Goal: Task Accomplishment & Management: Complete application form

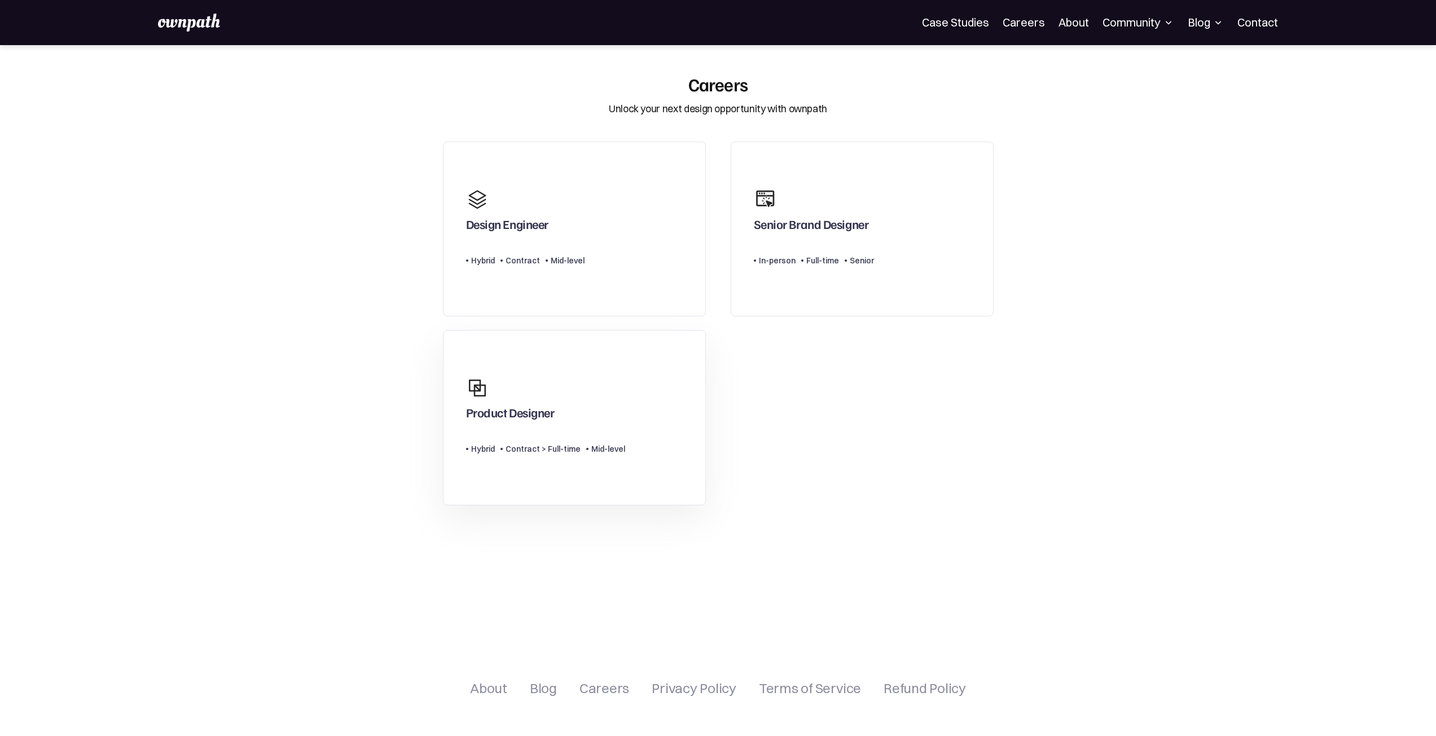
click at [587, 404] on div "Product Designer" at bounding box center [545, 398] width 159 height 54
click at [648, 377] on link "Product Designer Type Level Hybrid Contract > Full-time Mid-level" at bounding box center [574, 417] width 263 height 175
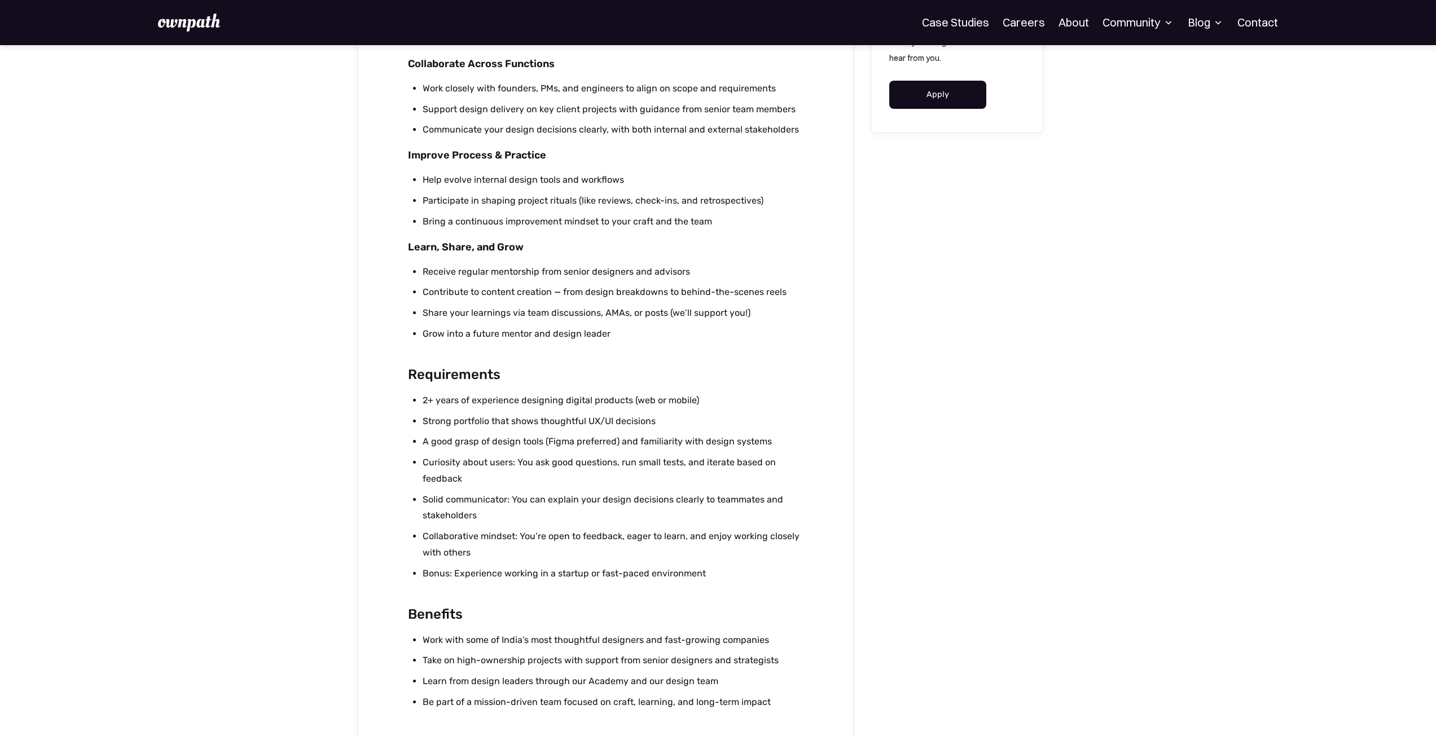
scroll to position [790, 0]
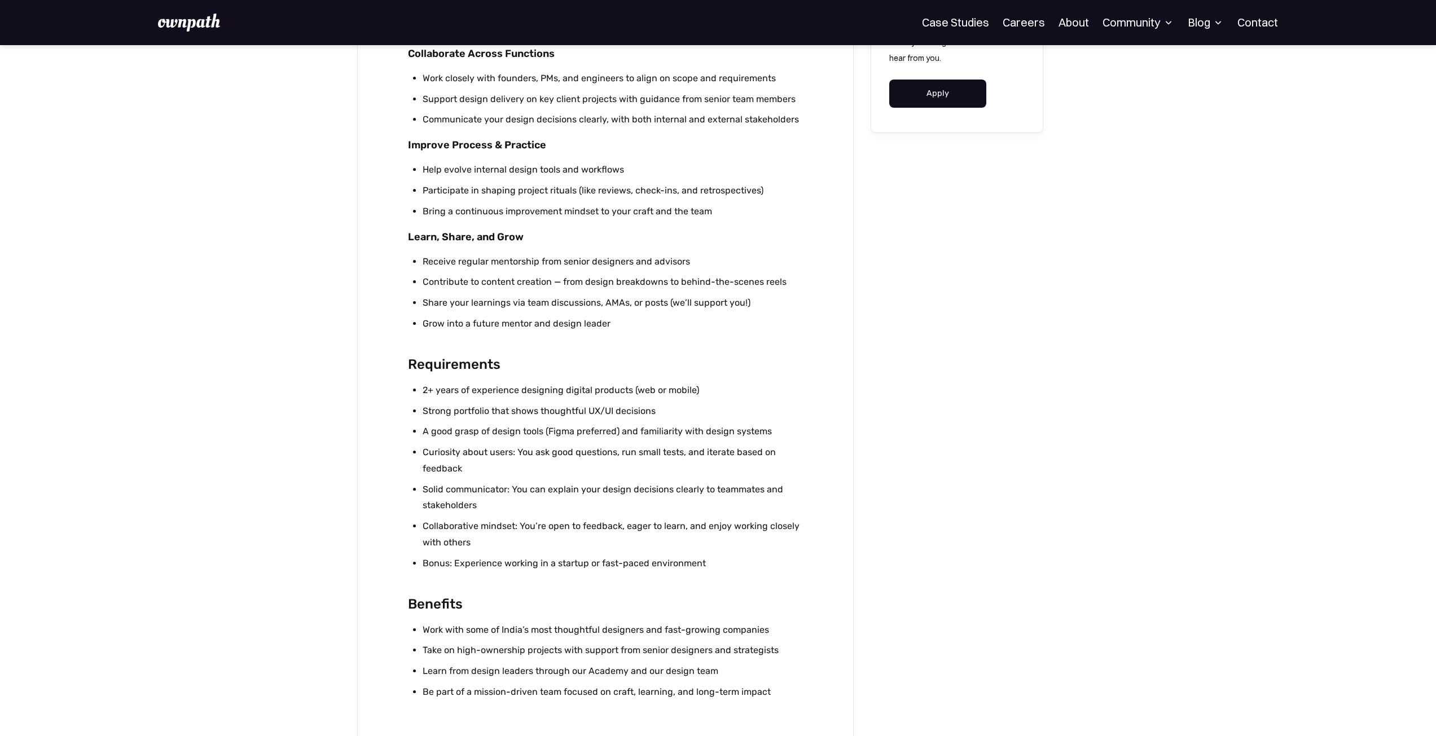
click at [920, 95] on link "Apply" at bounding box center [938, 94] width 98 height 28
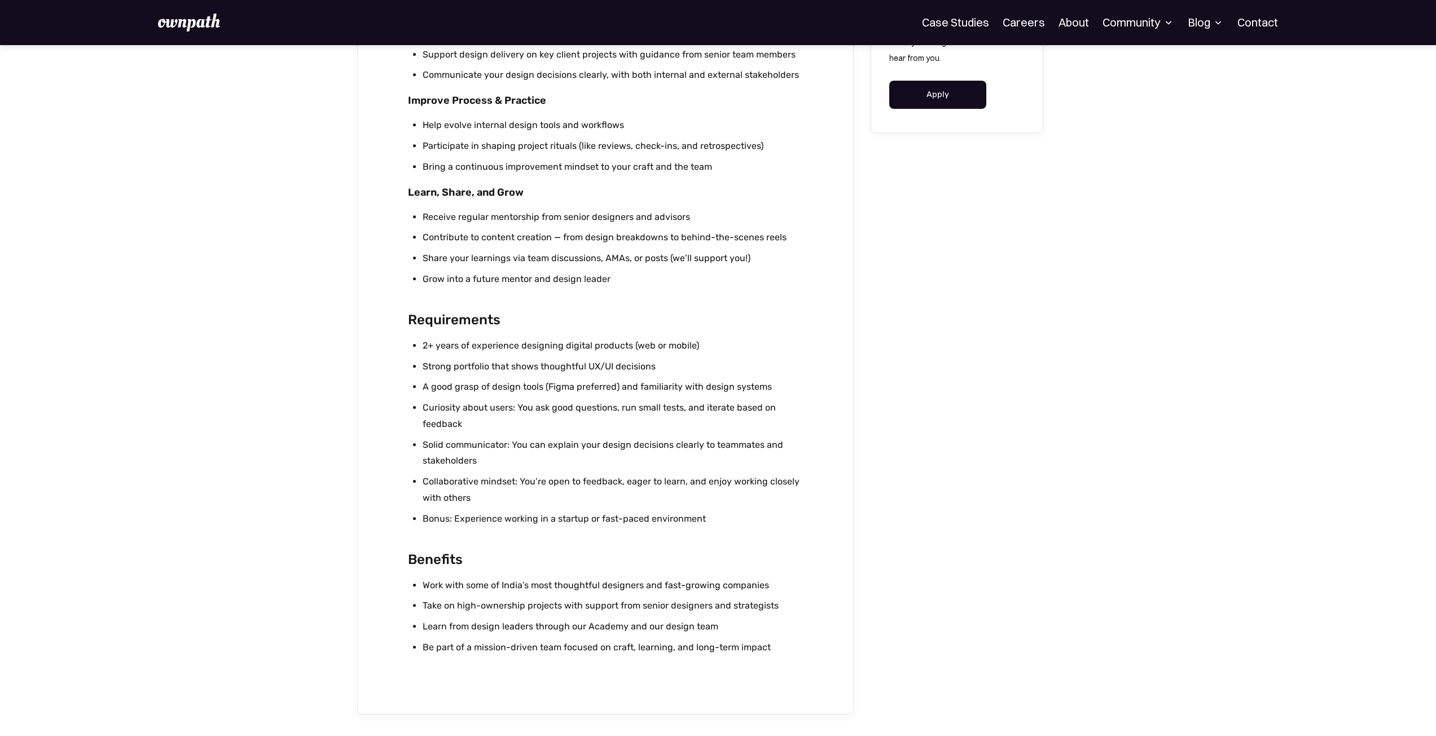
scroll to position [1015, 0]
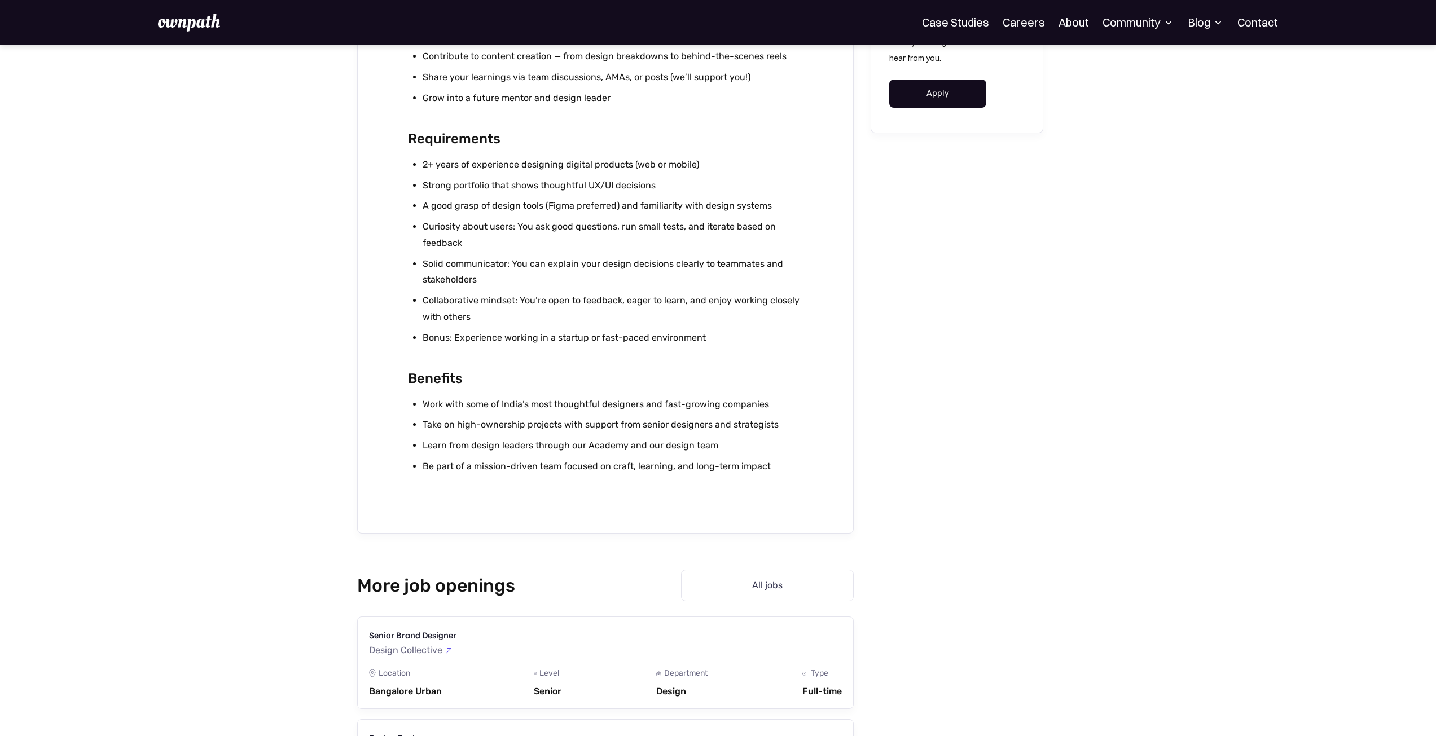
click at [929, 95] on link "Apply" at bounding box center [938, 94] width 98 height 28
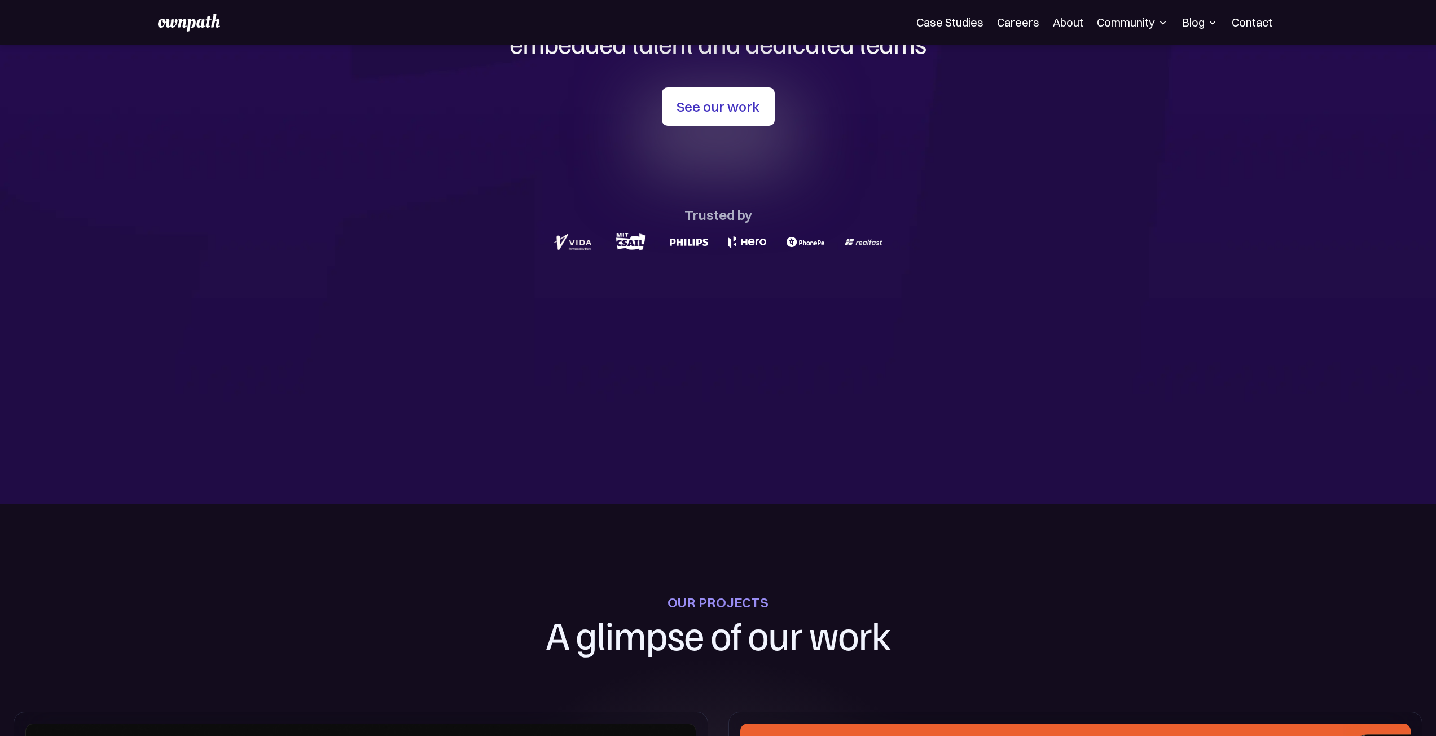
scroll to position [52, 0]
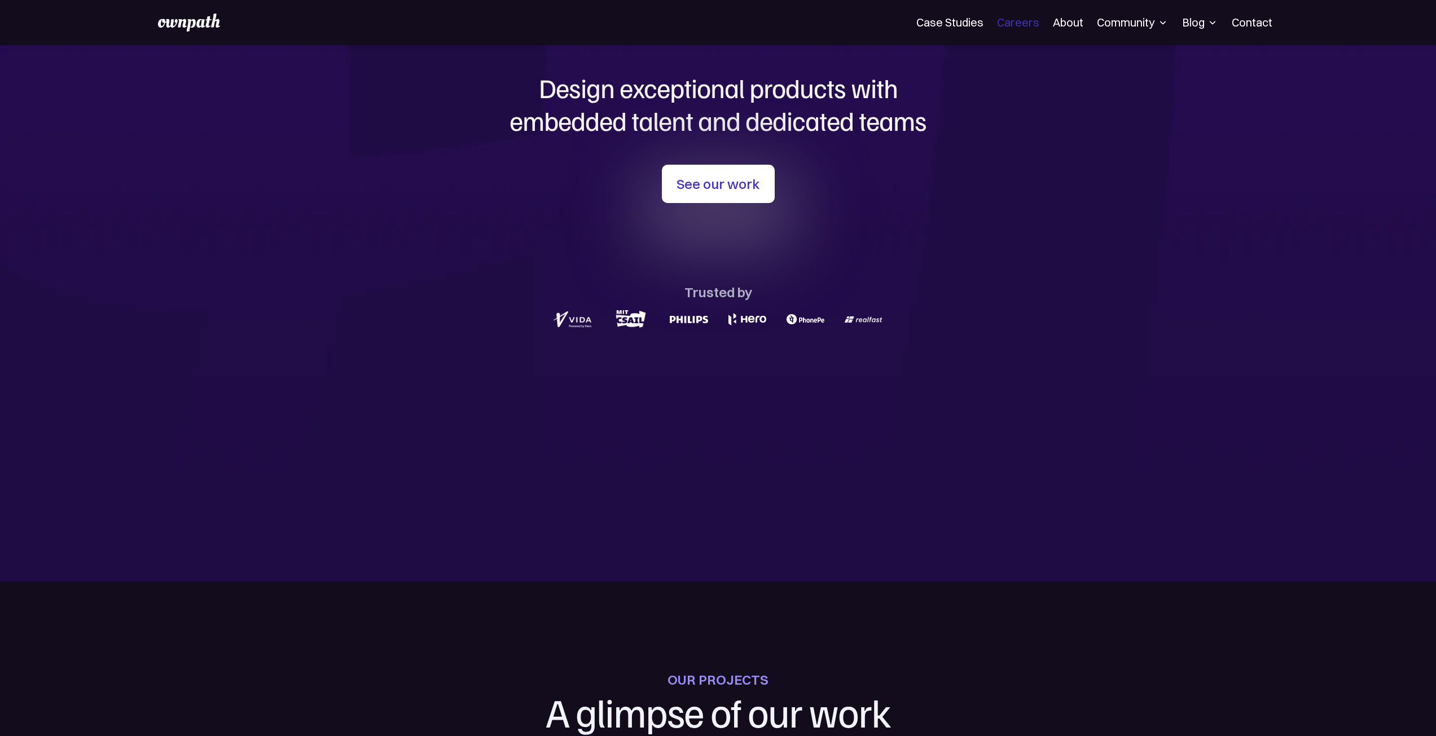
click at [1020, 25] on link "Careers" at bounding box center [1018, 23] width 42 height 14
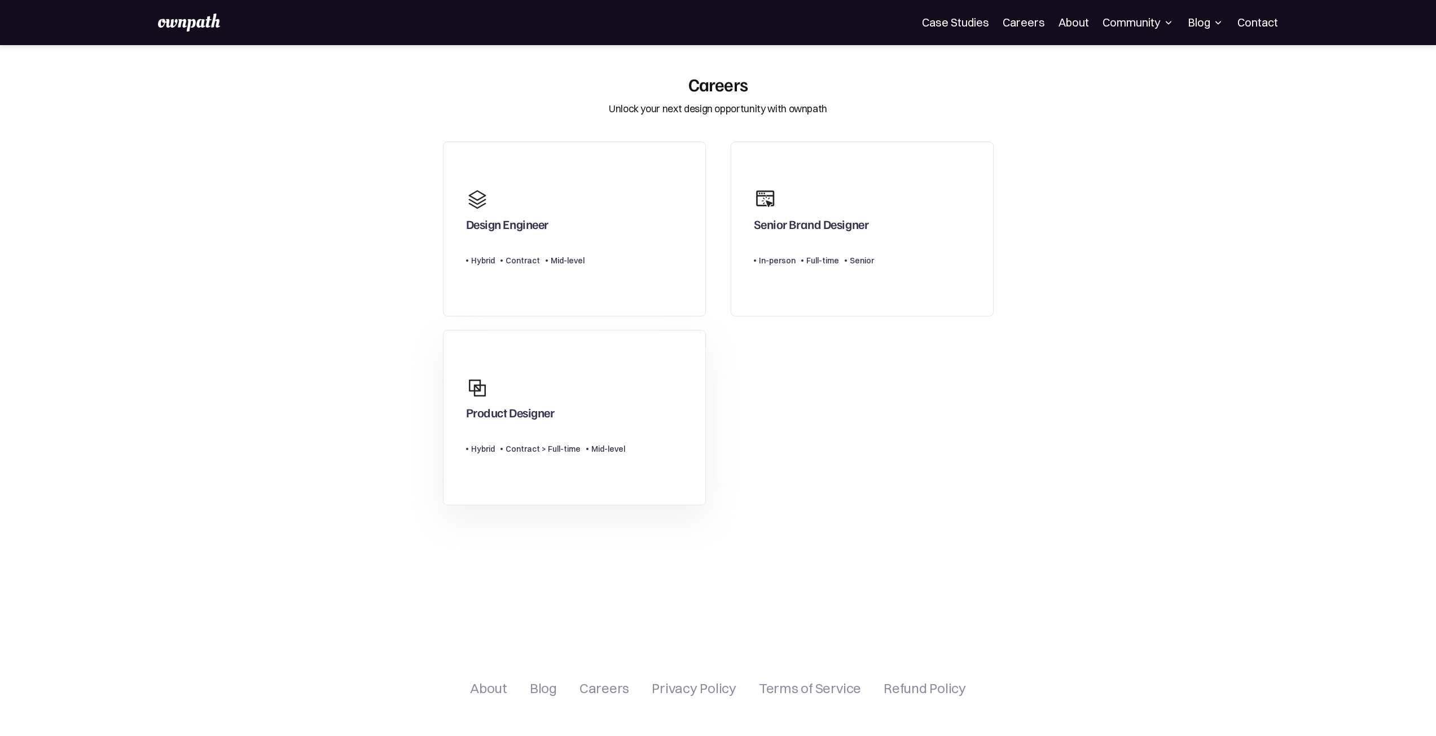
click at [642, 415] on link "Product Designer Type Level Hybrid Contract > Full-time Mid-level" at bounding box center [574, 417] width 263 height 175
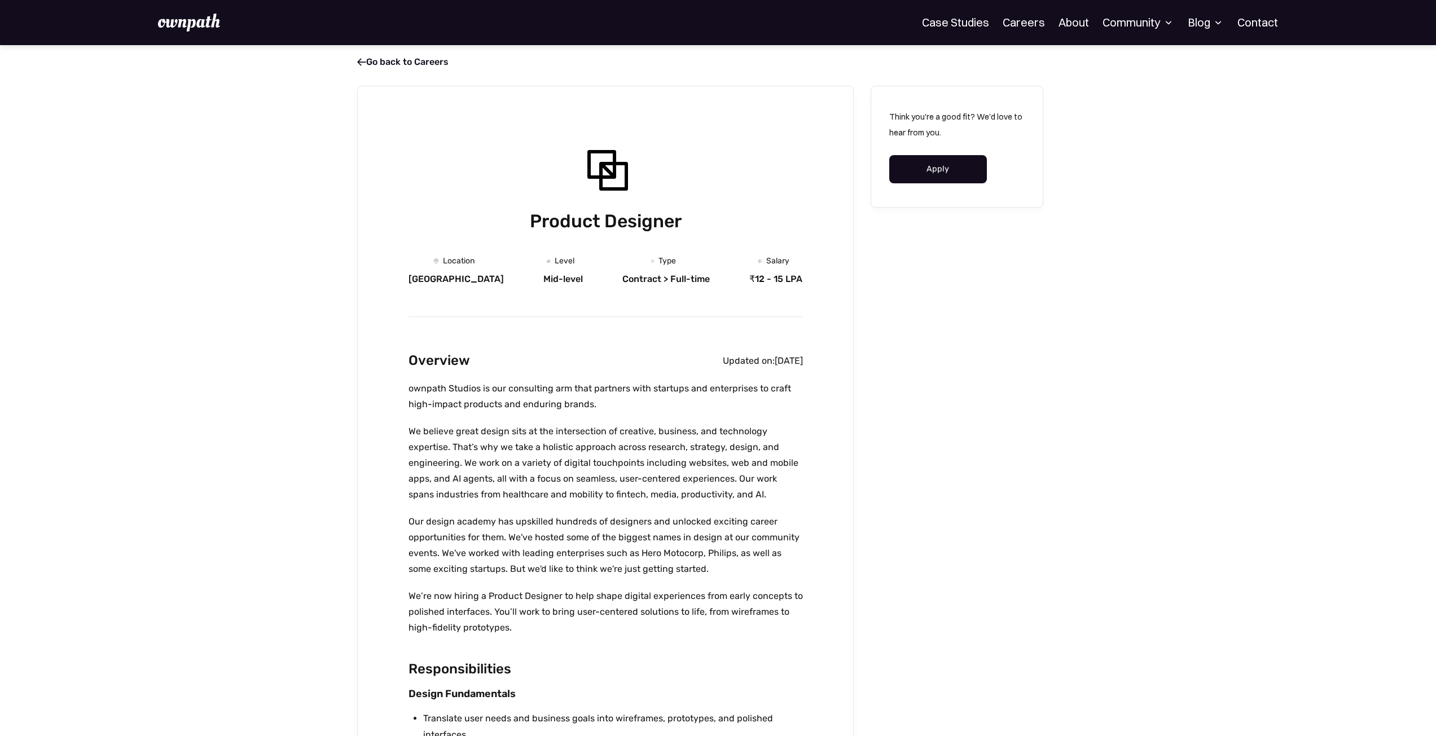
click at [631, 366] on div "Overview Updated on: [DATE]" at bounding box center [605, 361] width 394 height 22
click at [637, 278] on div "Contract > Full-time" at bounding box center [665, 279] width 87 height 11
click at [608, 202] on div "Product Designer" at bounding box center [605, 187] width 394 height 93
click at [608, 167] on div at bounding box center [605, 168] width 54 height 54
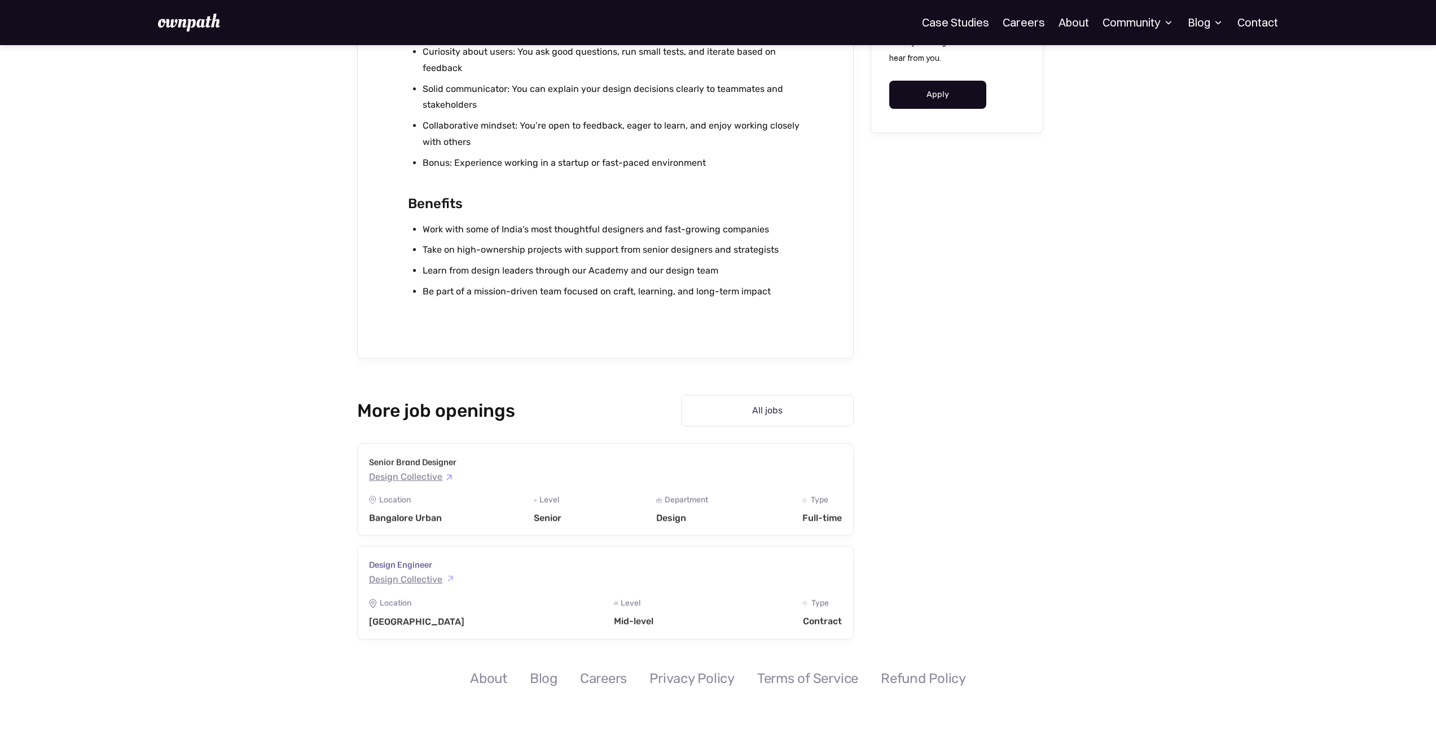
scroll to position [1168, 0]
